Goal: Task Accomplishment & Management: Use online tool/utility

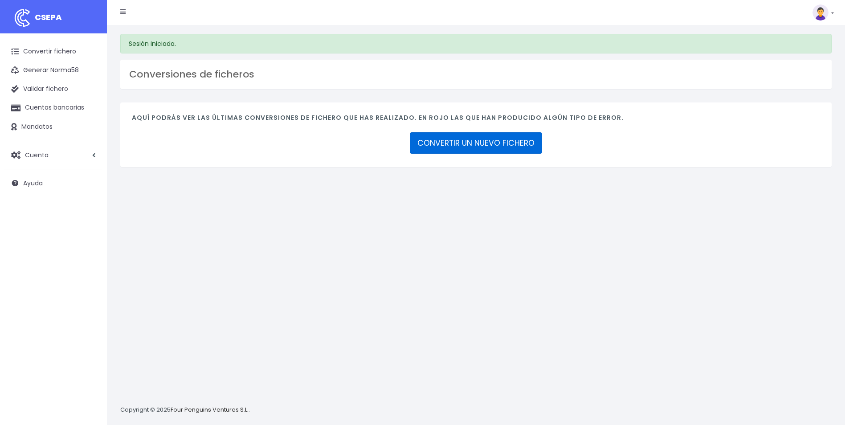
click at [454, 142] on link "CONVERTIR UN NUEVO FICHERO" at bounding box center [476, 142] width 132 height 21
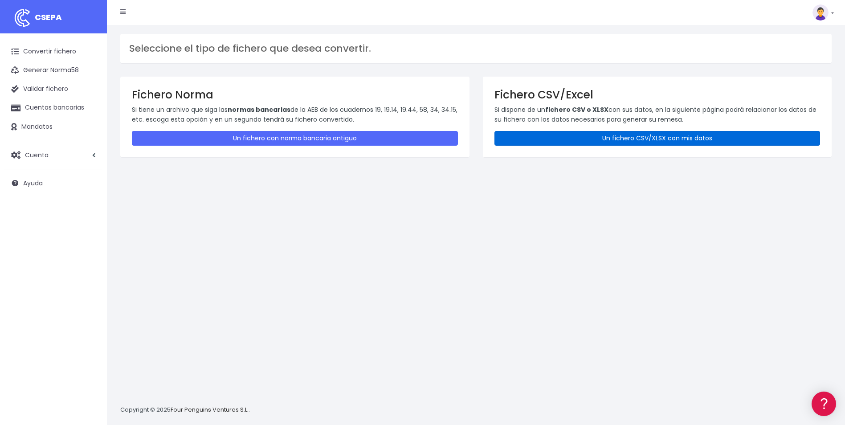
click at [641, 136] on link "Un fichero CSV/XLSX con mis datos" at bounding box center [657, 138] width 326 height 15
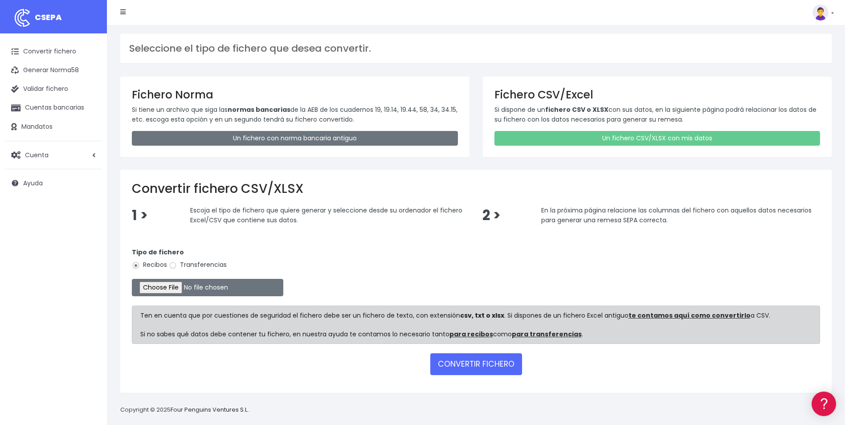
click at [172, 270] on div "Tipo de fichero Recibos Transferencias" at bounding box center [476, 260] width 688 height 25
click at [174, 268] on input "Transferencias" at bounding box center [173, 265] width 8 height 8
radio input "true"
click at [167, 285] on input "file" at bounding box center [207, 287] width 151 height 17
type input "C:\fakepath\Copia de Remesa nomina agosto.csv"
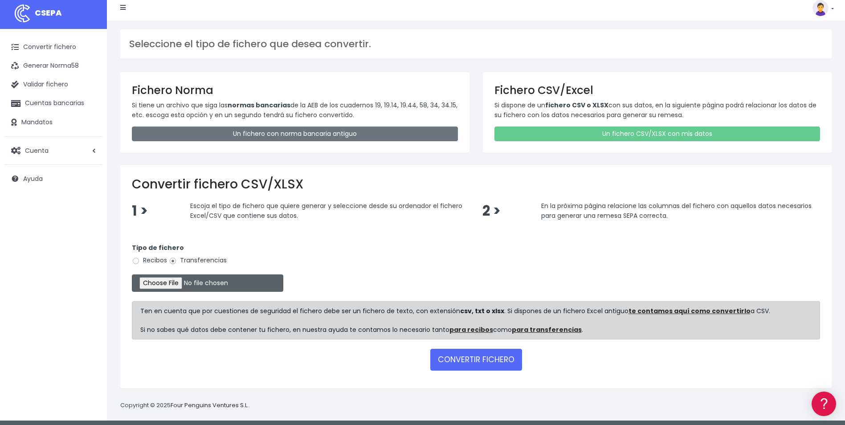
scroll to position [8, 0]
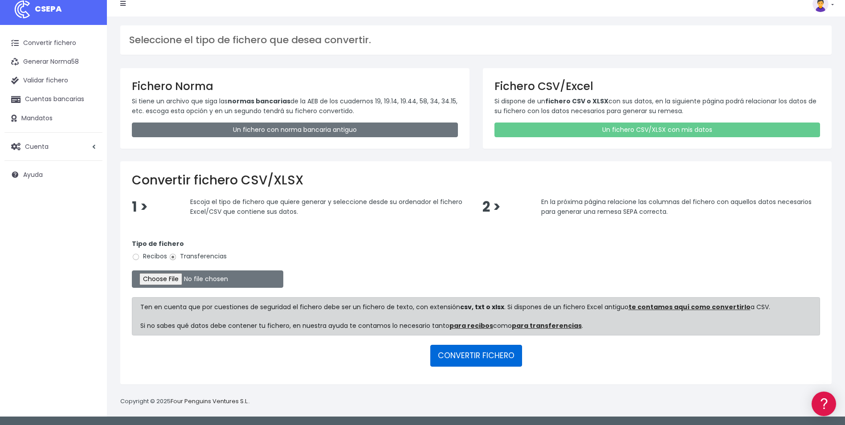
click at [486, 356] on button "CONVERTIR FICHERO" at bounding box center [476, 355] width 92 height 21
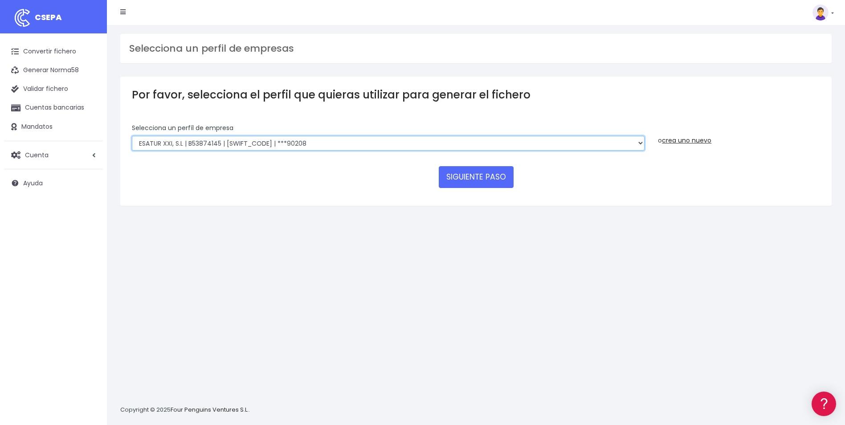
click at [640, 148] on select "INSTITUTO MEDITERRANEO DE ESTUDIOS DE PR | ES91001B53342739 | BSCHESMMXXX | ***…" at bounding box center [388, 143] width 512 height 15
select select "1201"
click at [132, 136] on select "INSTITUTO MEDITERRANEO DE ESTUDIOS DE PR | ES91001B53342739 | BSCHESMMXXX | ***…" at bounding box center [388, 143] width 512 height 15
click at [484, 184] on button "SIGUIENTE PASO" at bounding box center [476, 176] width 75 height 21
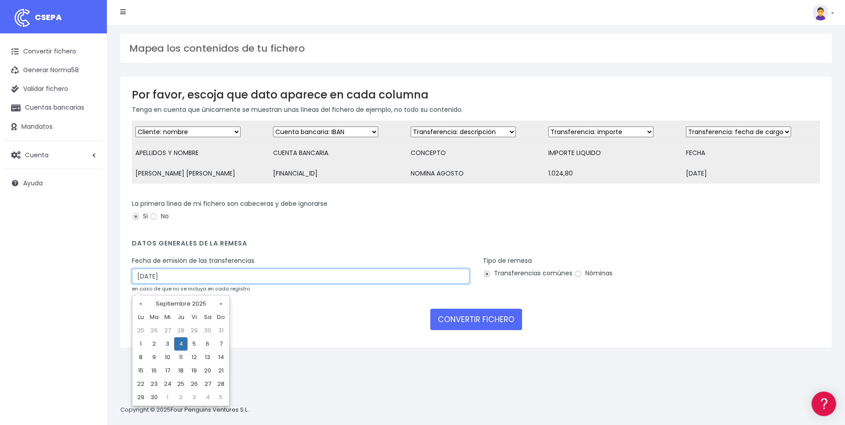
click at [317, 276] on input "04/09/2025" at bounding box center [300, 275] width 337 height 15
click at [155, 344] on td "2" at bounding box center [153, 343] width 13 height 13
type input "02/09/2025"
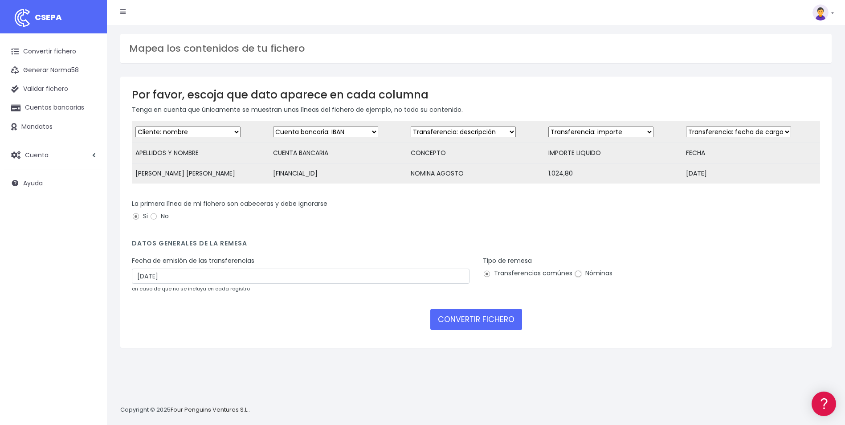
click at [577, 278] on input "Nóminas" at bounding box center [578, 274] width 8 height 8
radio input "true"
click at [487, 321] on button "CONVERTIR FICHERO" at bounding box center [476, 319] width 92 height 21
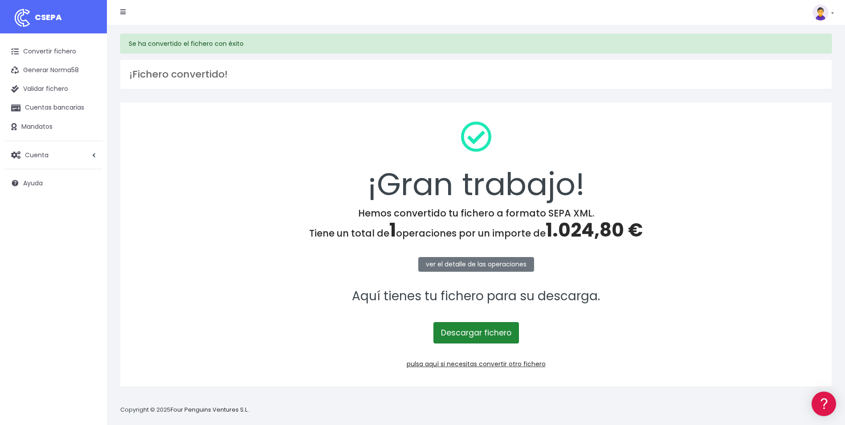
click at [508, 331] on link "Descargar fichero" at bounding box center [475, 332] width 85 height 21
click at [473, 363] on link "pulsa aquí si necesitas convertir otro fichero" at bounding box center [475, 363] width 139 height 9
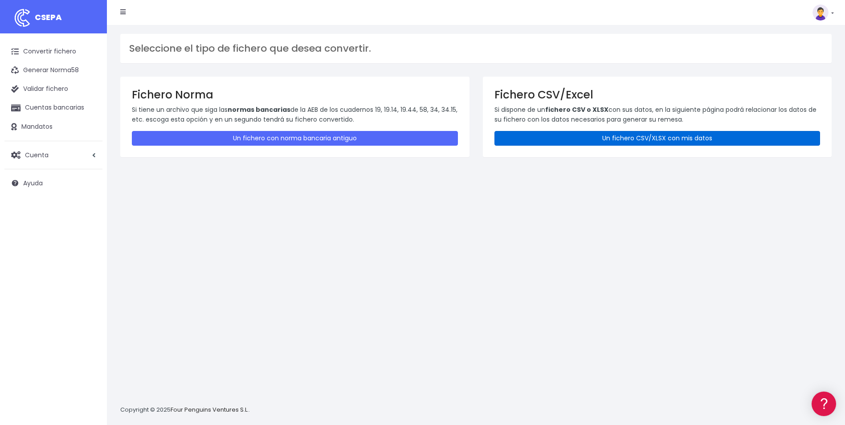
click at [714, 141] on link "Un fichero CSV/XLSX con mis datos" at bounding box center [657, 138] width 326 height 15
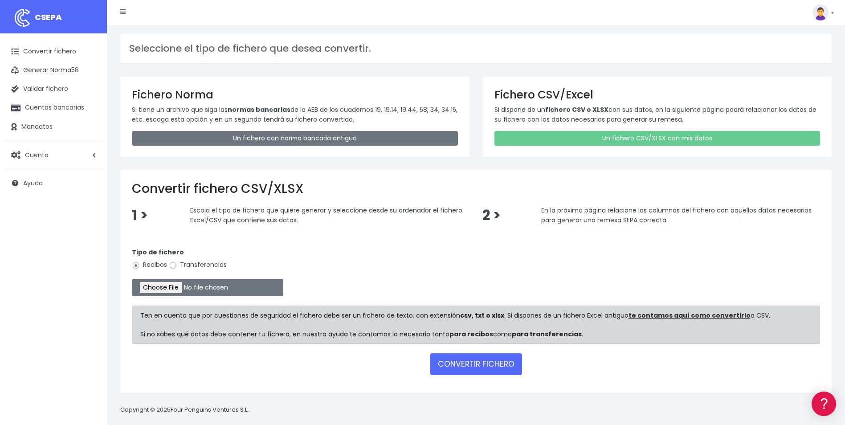
click at [171, 265] on input "Transferencias" at bounding box center [173, 265] width 8 height 8
radio input "true"
click at [171, 289] on input "file" at bounding box center [207, 287] width 151 height 17
type input "C:\fakepath\Copia de Remesa nomina agosto.csv"
click at [173, 292] on input "file" at bounding box center [207, 287] width 151 height 17
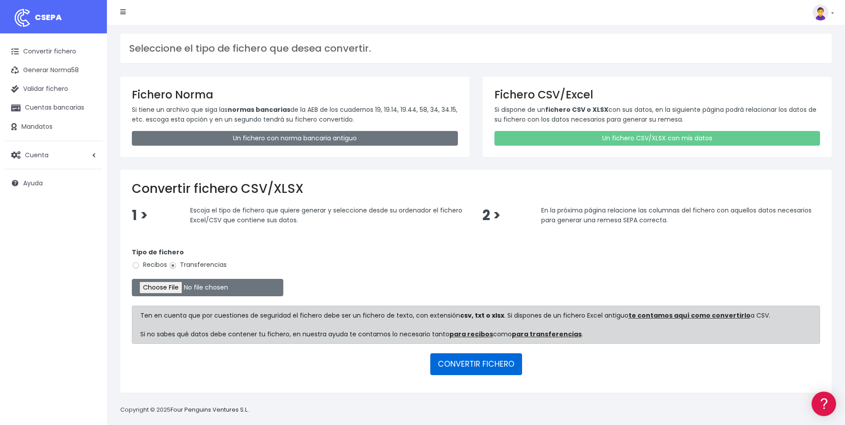
click at [495, 361] on button "CONVERTIR FICHERO" at bounding box center [476, 363] width 92 height 21
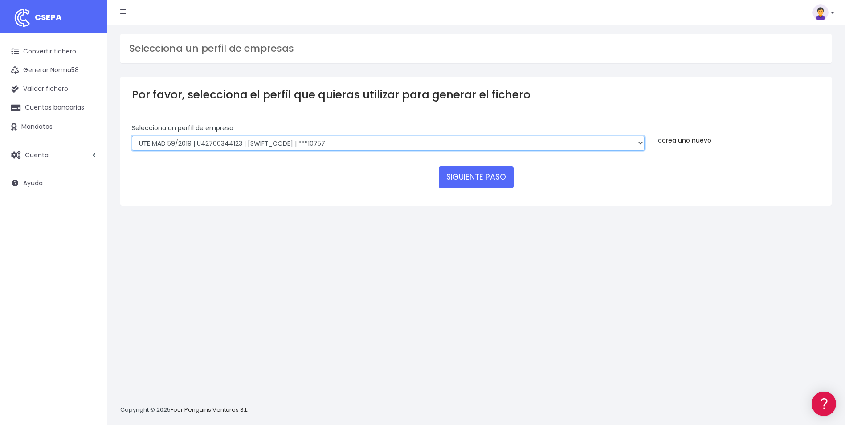
click at [638, 143] on select "INSTITUTO MEDITERRANEO DE ESTUDIOS DE PR | ES91001B53342739 | BSCHESMMXXX | ***…" at bounding box center [388, 143] width 512 height 15
click at [132, 136] on select "INSTITUTO MEDITERRANEO DE ESTUDIOS DE PR | ES91001B53342739 | BSCHESMMXXX | ***…" at bounding box center [388, 143] width 512 height 15
click at [494, 176] on button "SIGUIENTE PASO" at bounding box center [476, 176] width 75 height 21
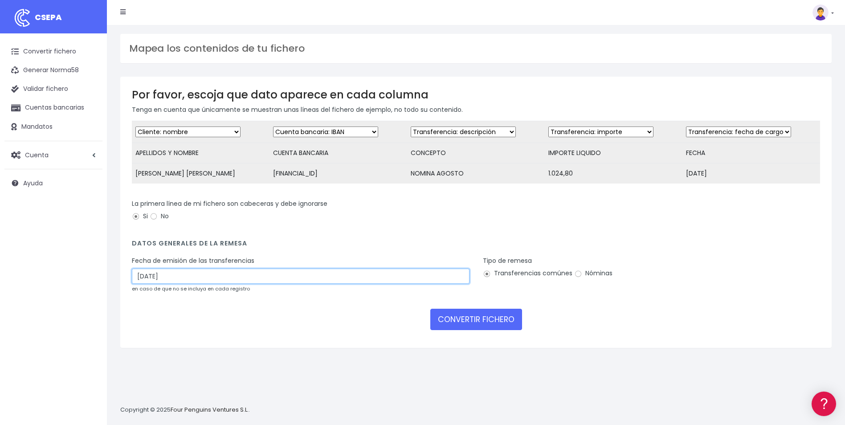
click at [273, 282] on input "[DATE]" at bounding box center [300, 275] width 337 height 15
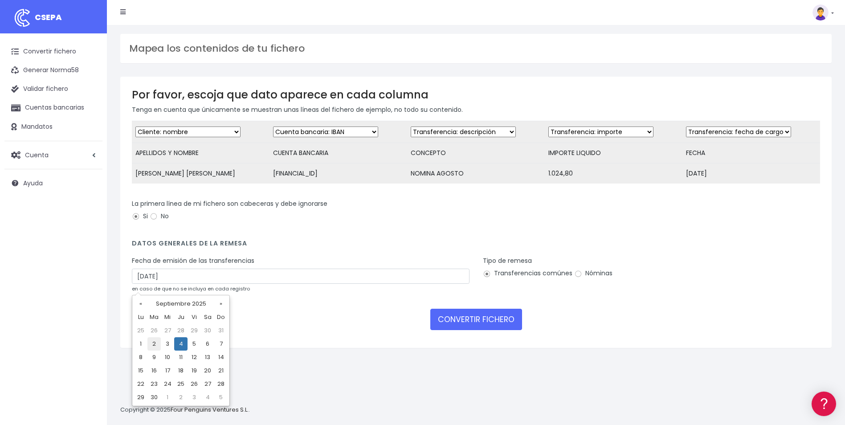
click at [152, 343] on td "2" at bounding box center [153, 343] width 13 height 13
type input "02/09/2025"
click at [579, 278] on input "Nóminas" at bounding box center [578, 274] width 8 height 8
radio input "true"
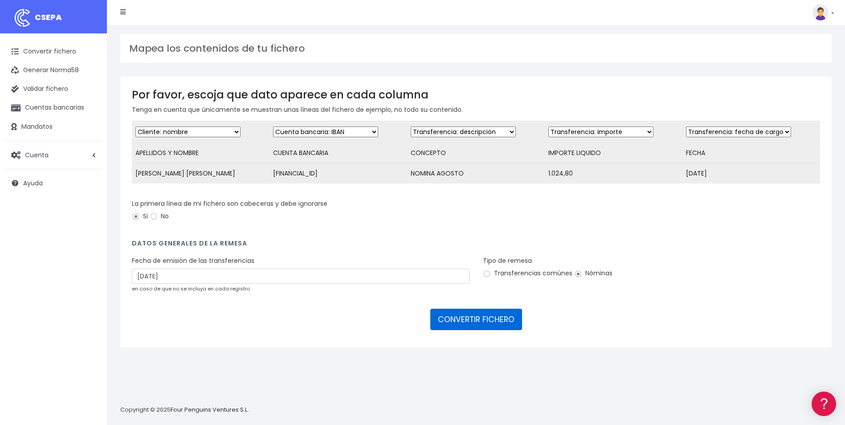
click at [489, 324] on button "CONVERTIR FICHERO" at bounding box center [476, 319] width 92 height 21
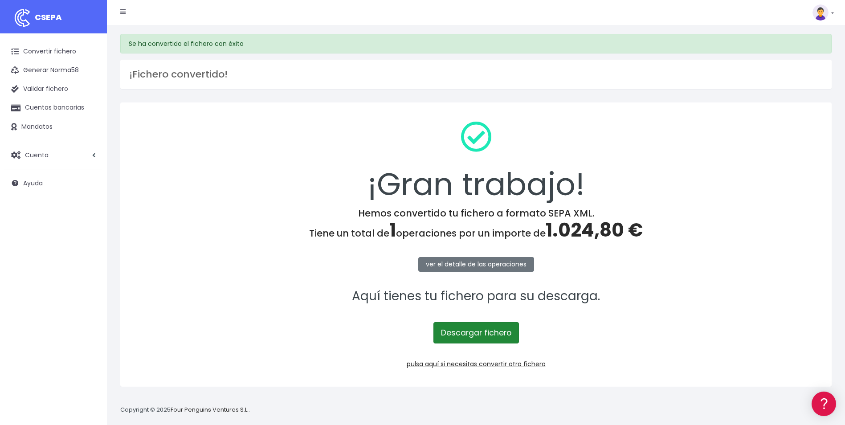
click at [477, 336] on link "Descargar fichero" at bounding box center [475, 332] width 85 height 21
